Goal: Navigation & Orientation: Find specific page/section

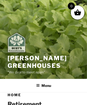
click at [18, 44] on img at bounding box center [17, 43] width 18 height 20
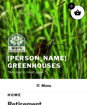
click at [18, 44] on img at bounding box center [17, 43] width 18 height 20
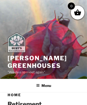
click at [18, 44] on img at bounding box center [17, 43] width 18 height 20
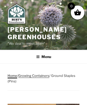
click at [12, 75] on link "Home" at bounding box center [13, 76] width 10 height 4
